Goal: Information Seeking & Learning: Learn about a topic

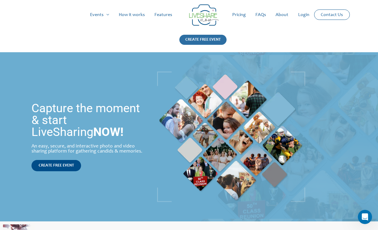
click at [192, 37] on div "CREATE FREE EVENT" at bounding box center [203, 40] width 47 height 10
click at [243, 15] on link "Pricing" at bounding box center [239, 14] width 23 height 19
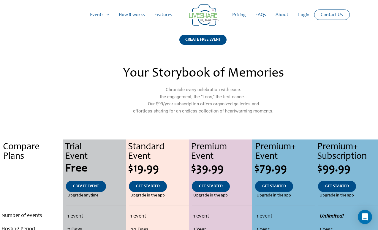
click at [134, 12] on link "How it works" at bounding box center [132, 14] width 36 height 19
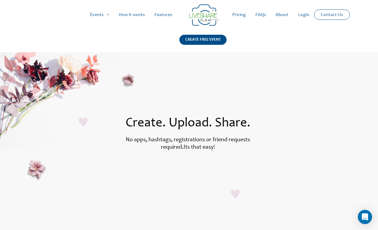
click at [282, 13] on link "About" at bounding box center [282, 14] width 22 height 19
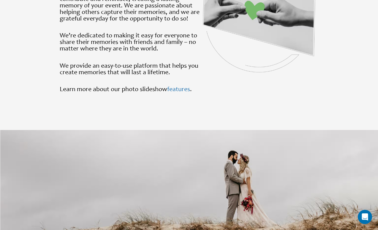
scroll to position [617, 0]
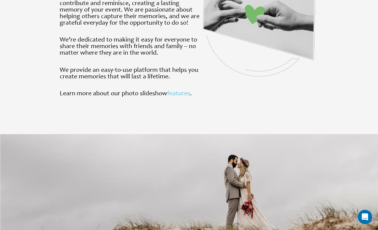
click at [180, 94] on link "features" at bounding box center [178, 94] width 23 height 7
